Goal: Task Accomplishment & Management: Use online tool/utility

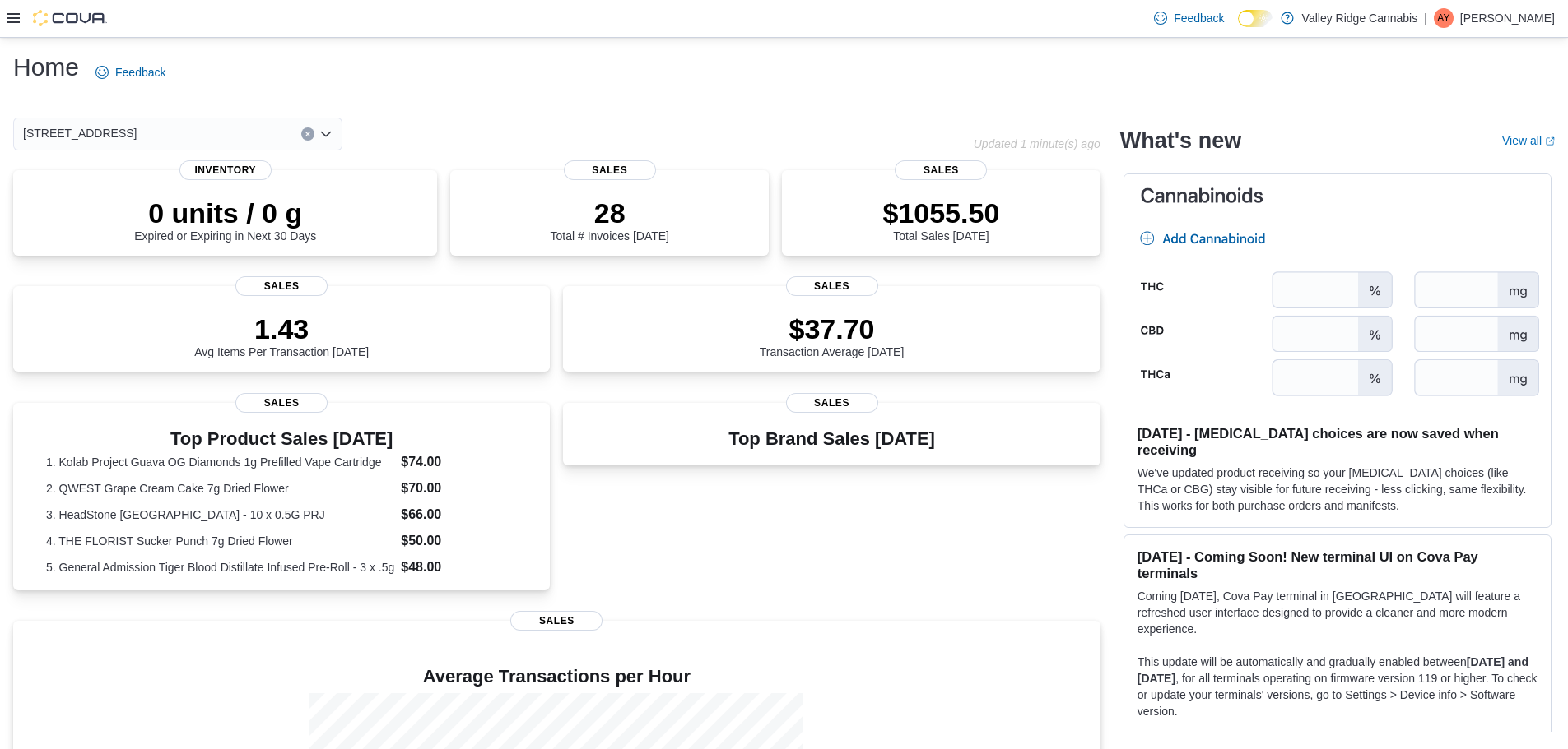
click at [22, 12] on div at bounding box center [57, 18] width 101 height 16
click at [16, 14] on icon at bounding box center [13, 18] width 13 height 10
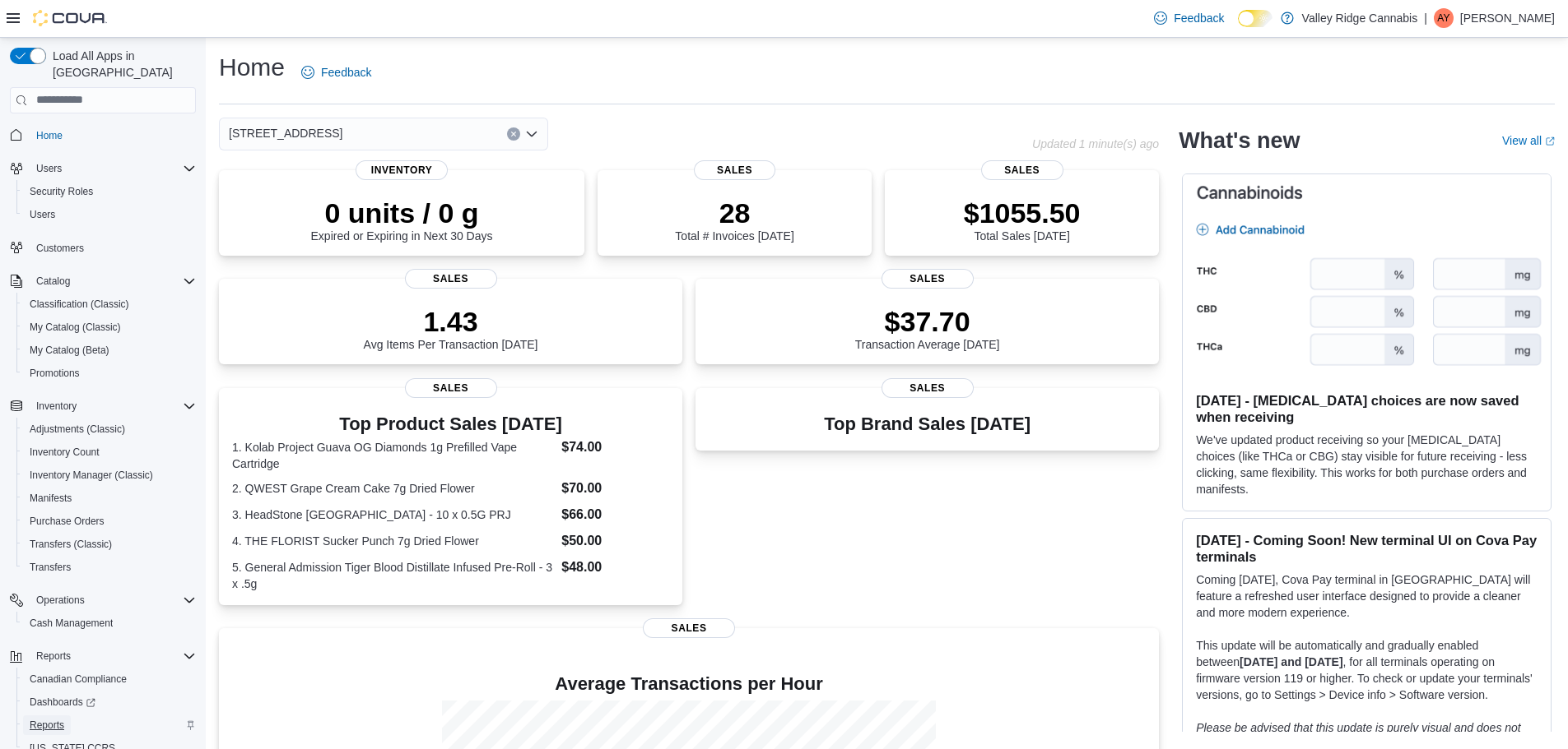
click at [51, 719] on span "Reports" at bounding box center [47, 726] width 34 height 13
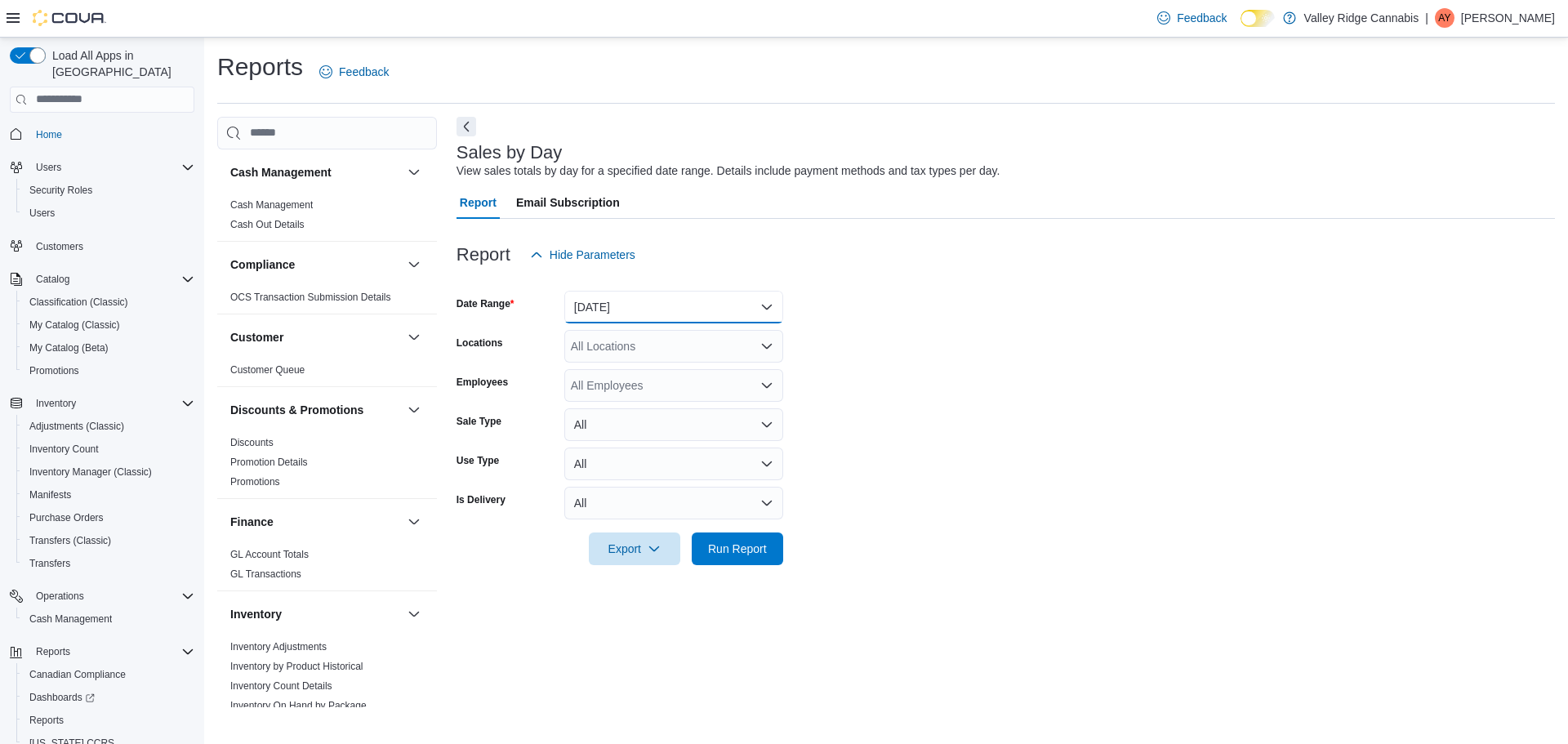
click at [598, 302] on button "[DATE]" at bounding box center [673, 307] width 219 height 33
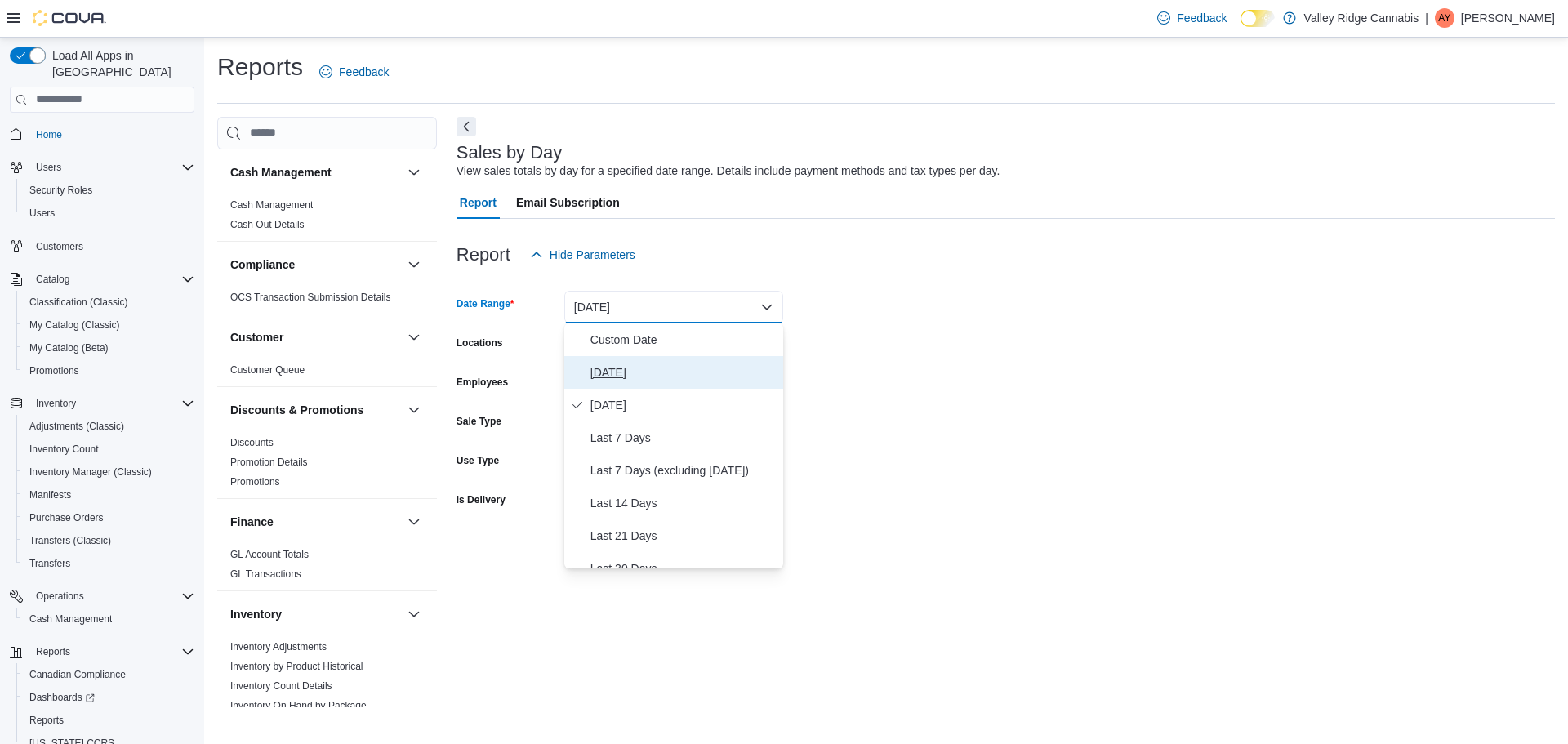
click at [636, 363] on span "[DATE]" at bounding box center [683, 372] width 187 height 20
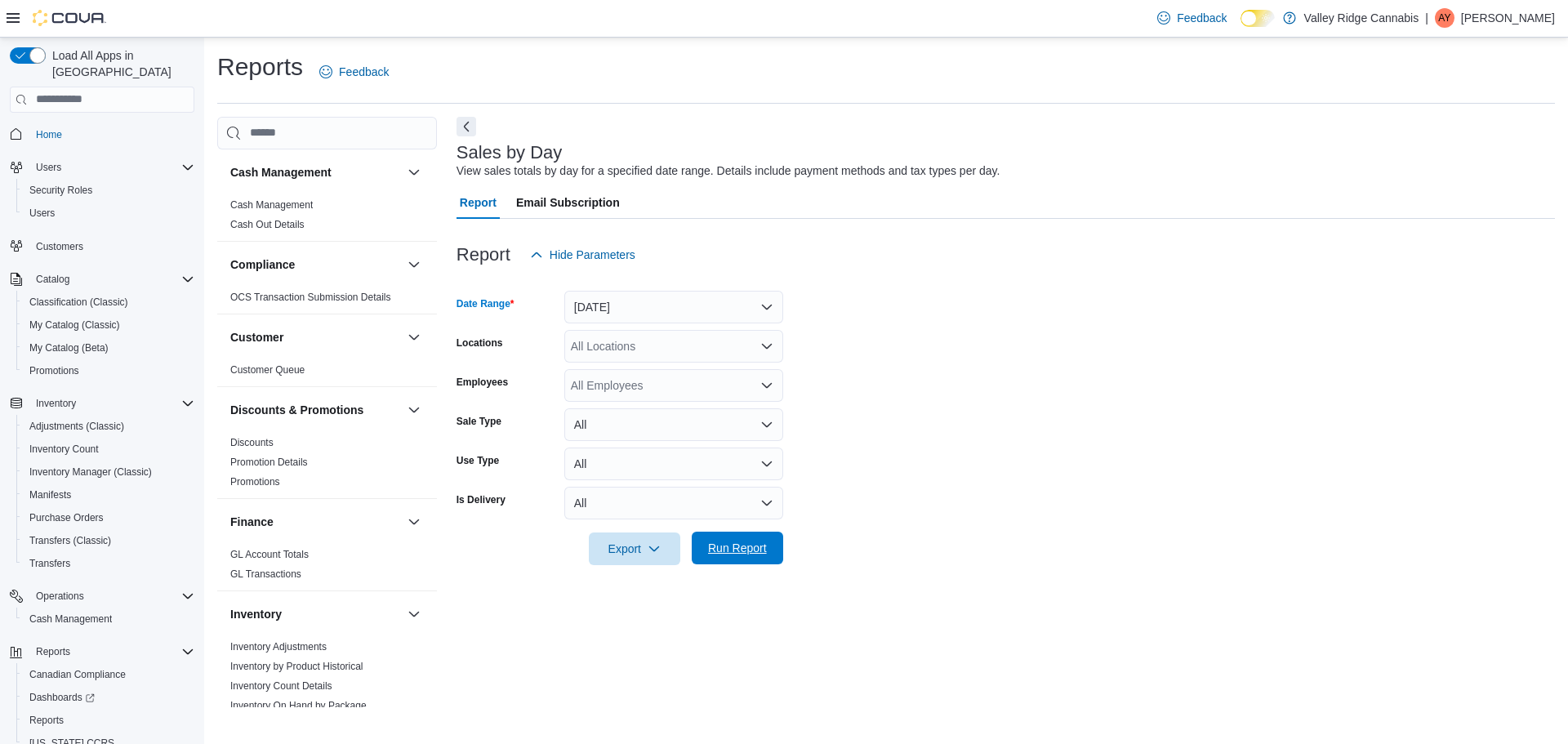
click at [754, 551] on span "Run Report" at bounding box center [738, 548] width 59 height 16
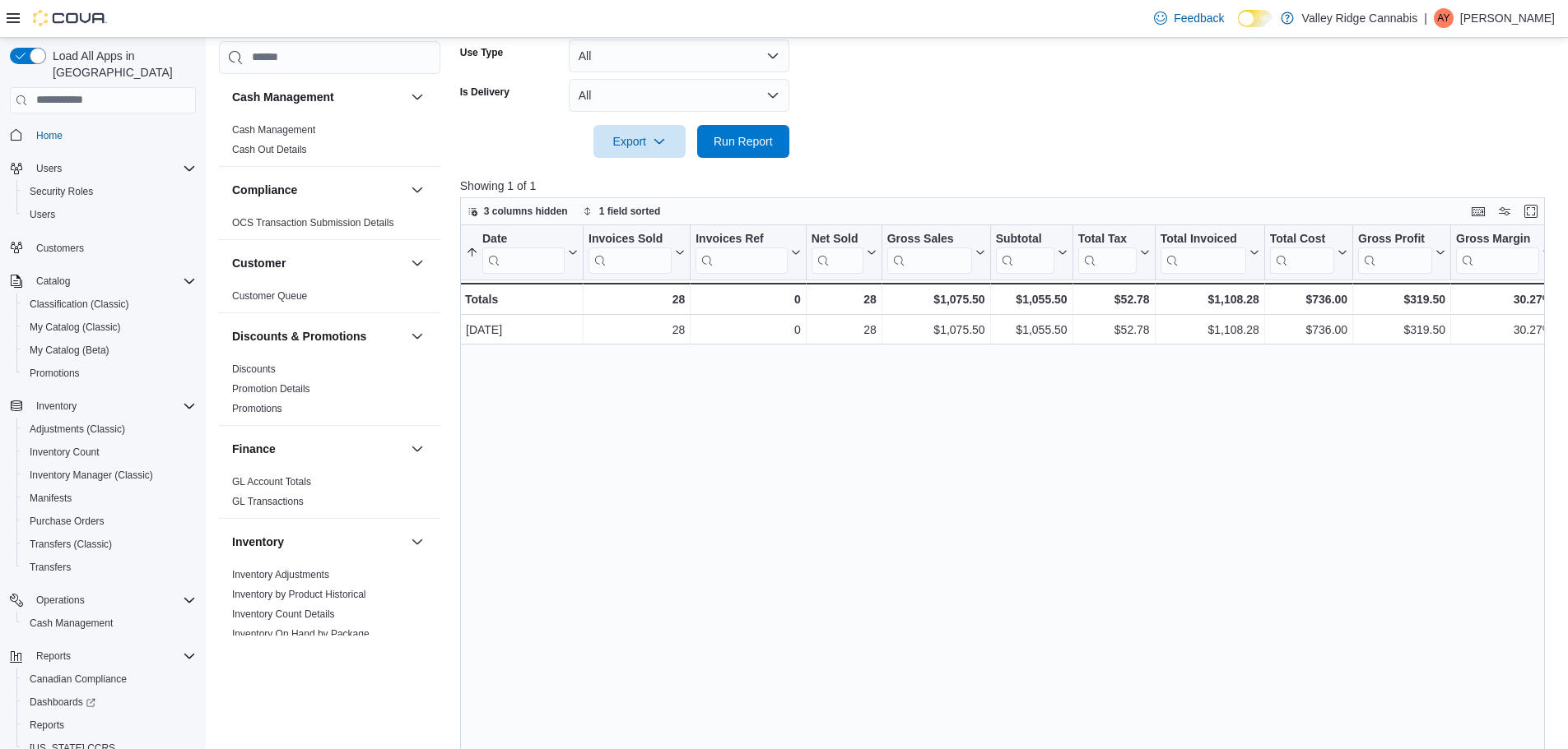
scroll to position [471, 0]
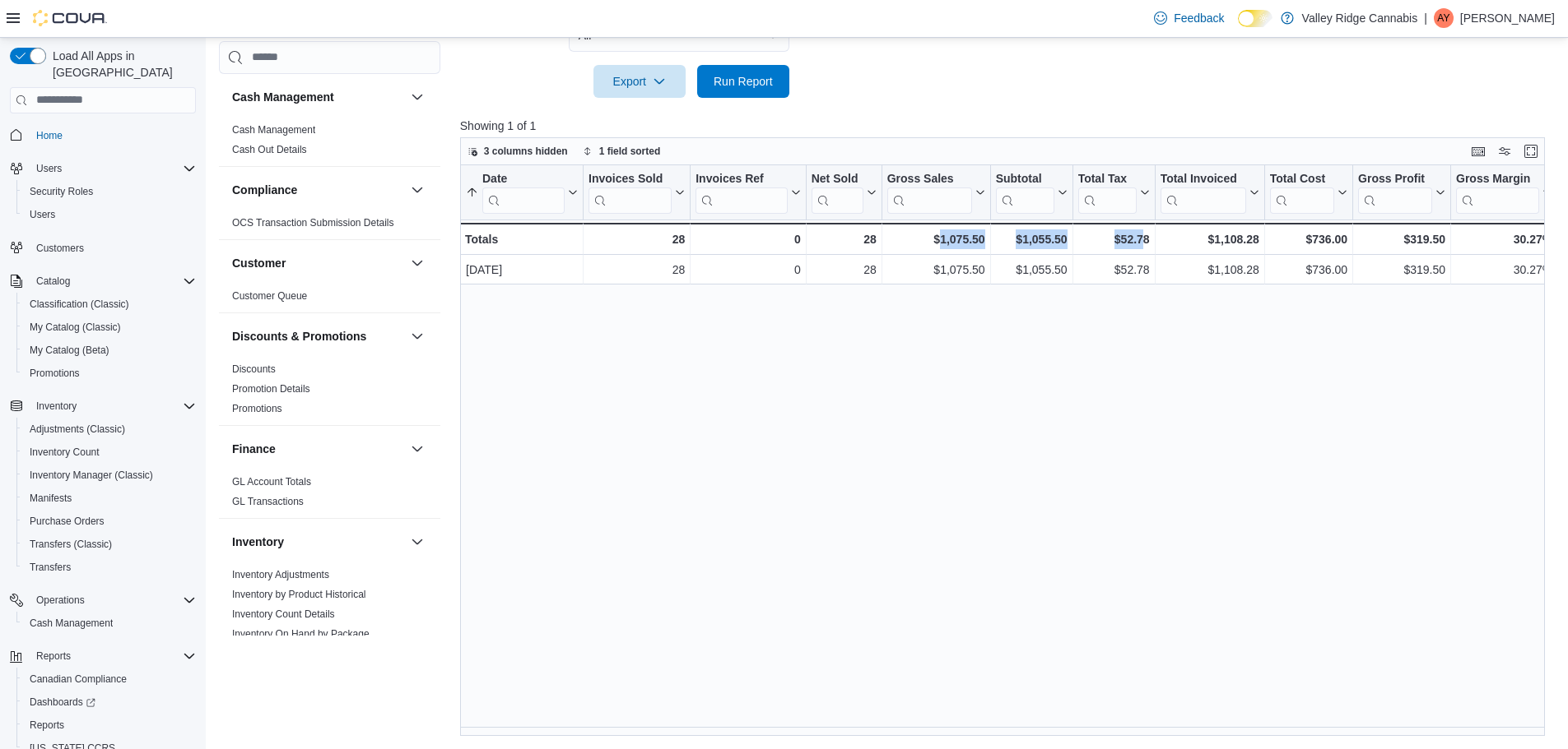
drag, startPoint x: 942, startPoint y: 728, endPoint x: 1120, endPoint y: 727, distance: 178.0
click at [1123, 725] on div "Date Sorted ascending . Click to view column header actions Invoices Sold Click…" at bounding box center [1008, 451] width 1096 height 572
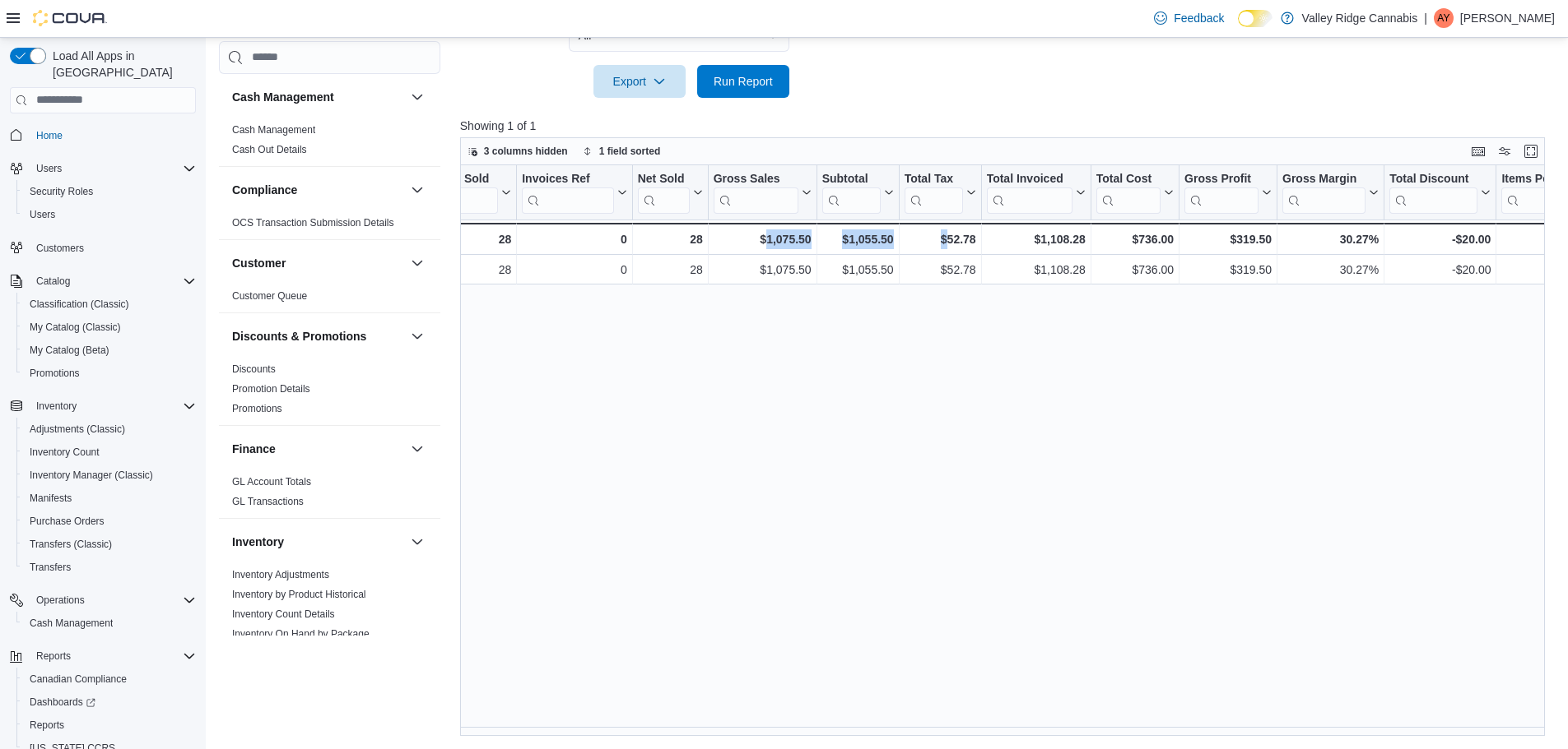
scroll to position [0, 175]
